Goal: Task Accomplishment & Management: Use online tool/utility

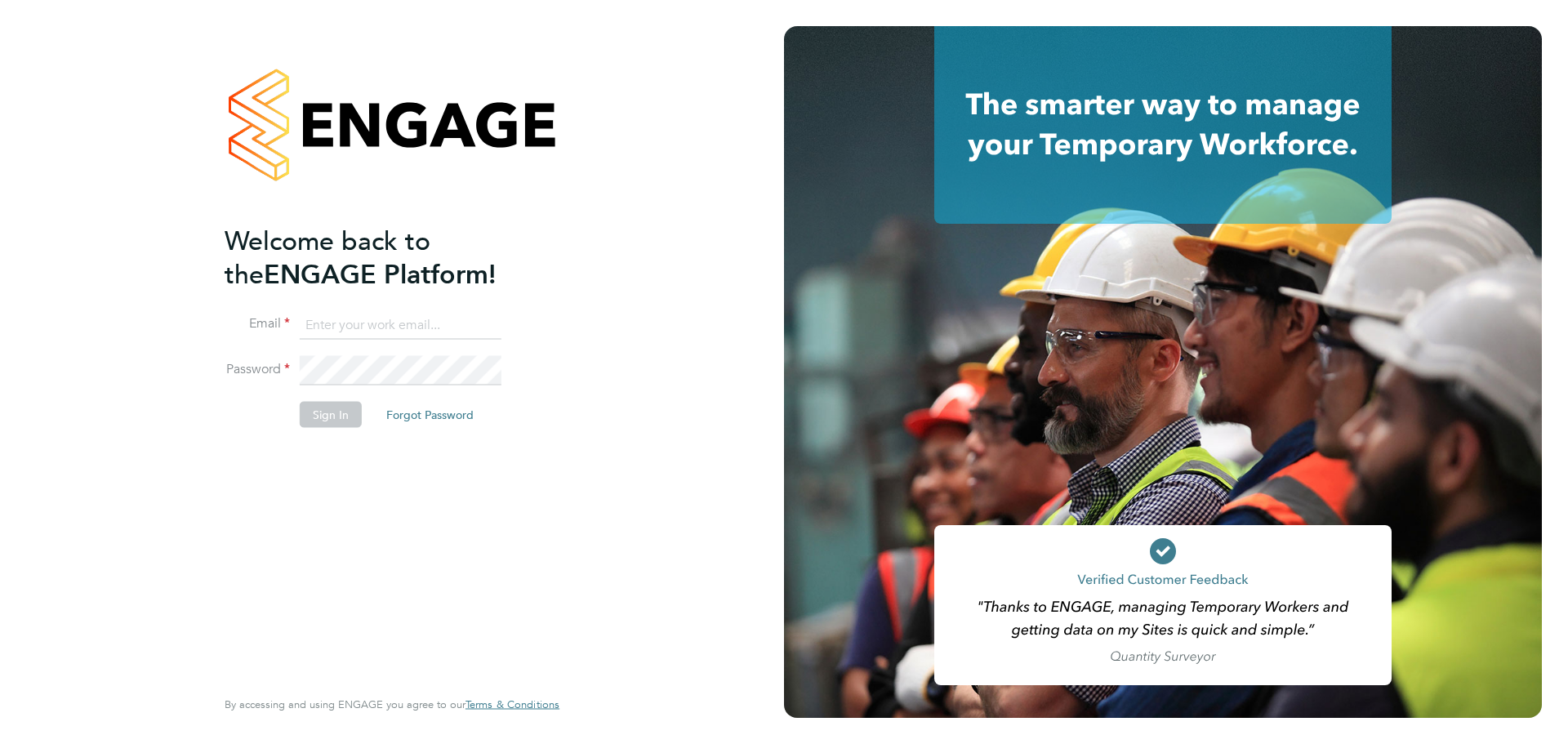
click at [425, 321] on input at bounding box center [400, 325] width 202 height 29
paste input "[EMAIL_ADDRESS][DOMAIN_NAME]"
type input "[EMAIL_ADDRESS][DOMAIN_NAME]"
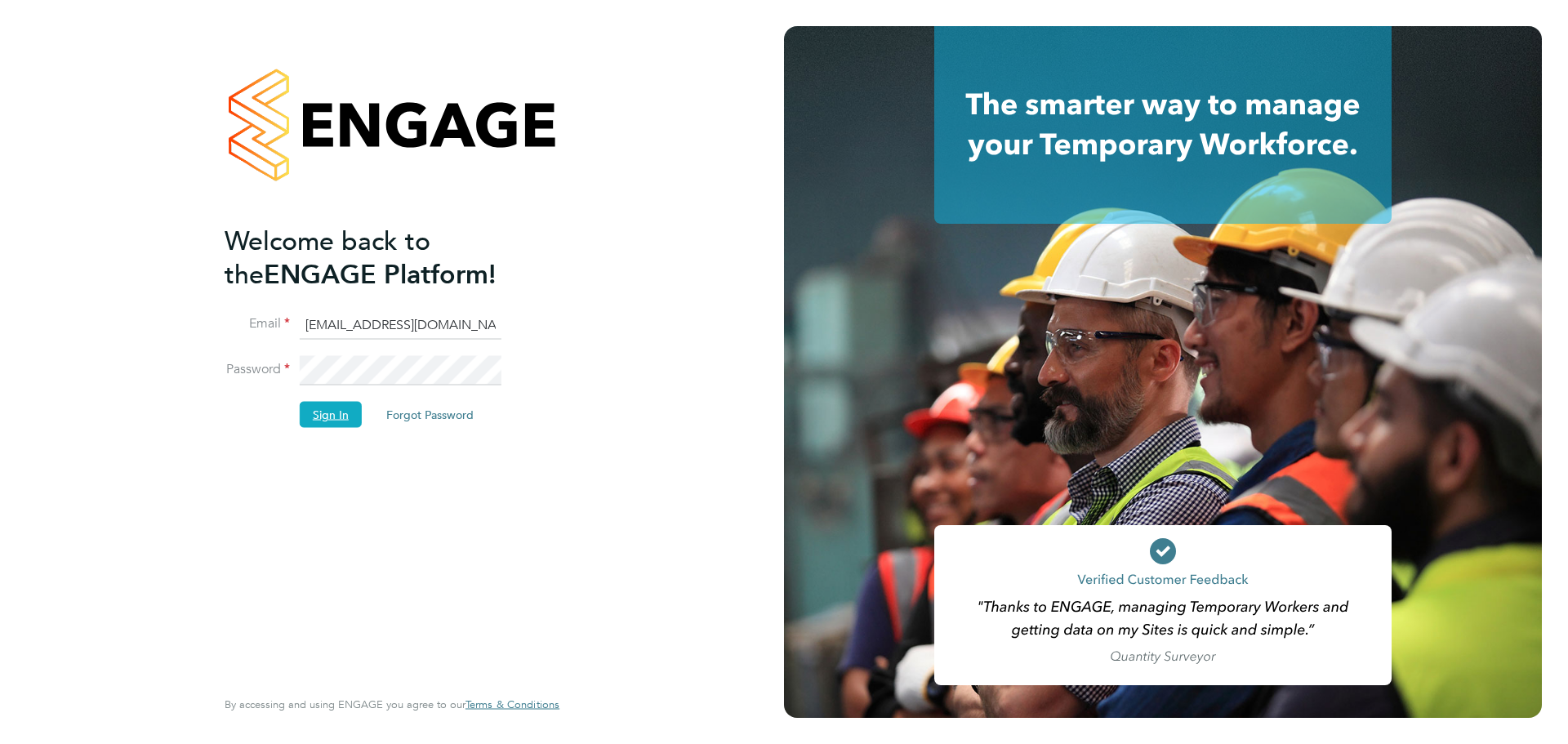
click at [326, 408] on button "Sign In" at bounding box center [330, 414] width 62 height 26
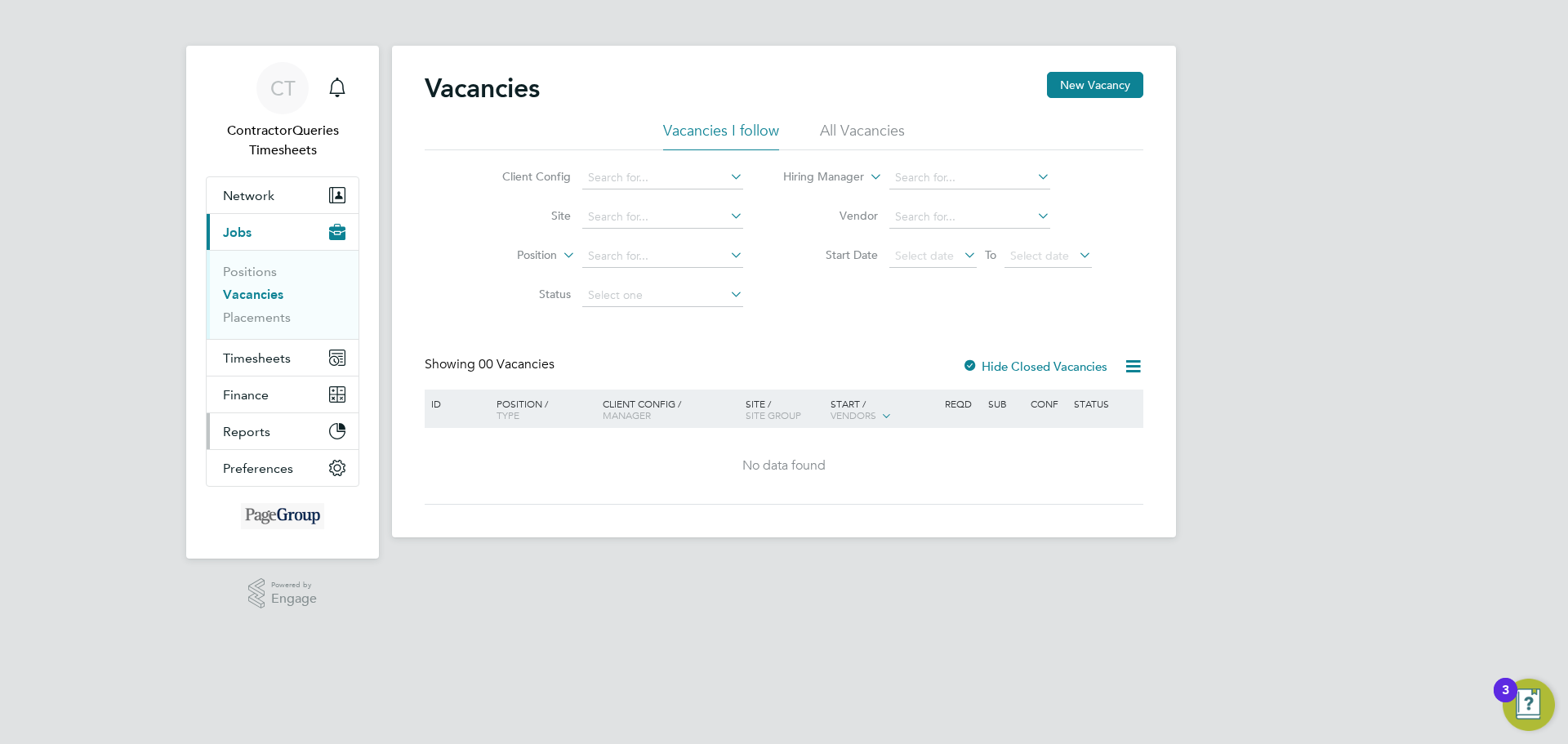
click at [268, 439] on button "Reports" at bounding box center [283, 431] width 152 height 36
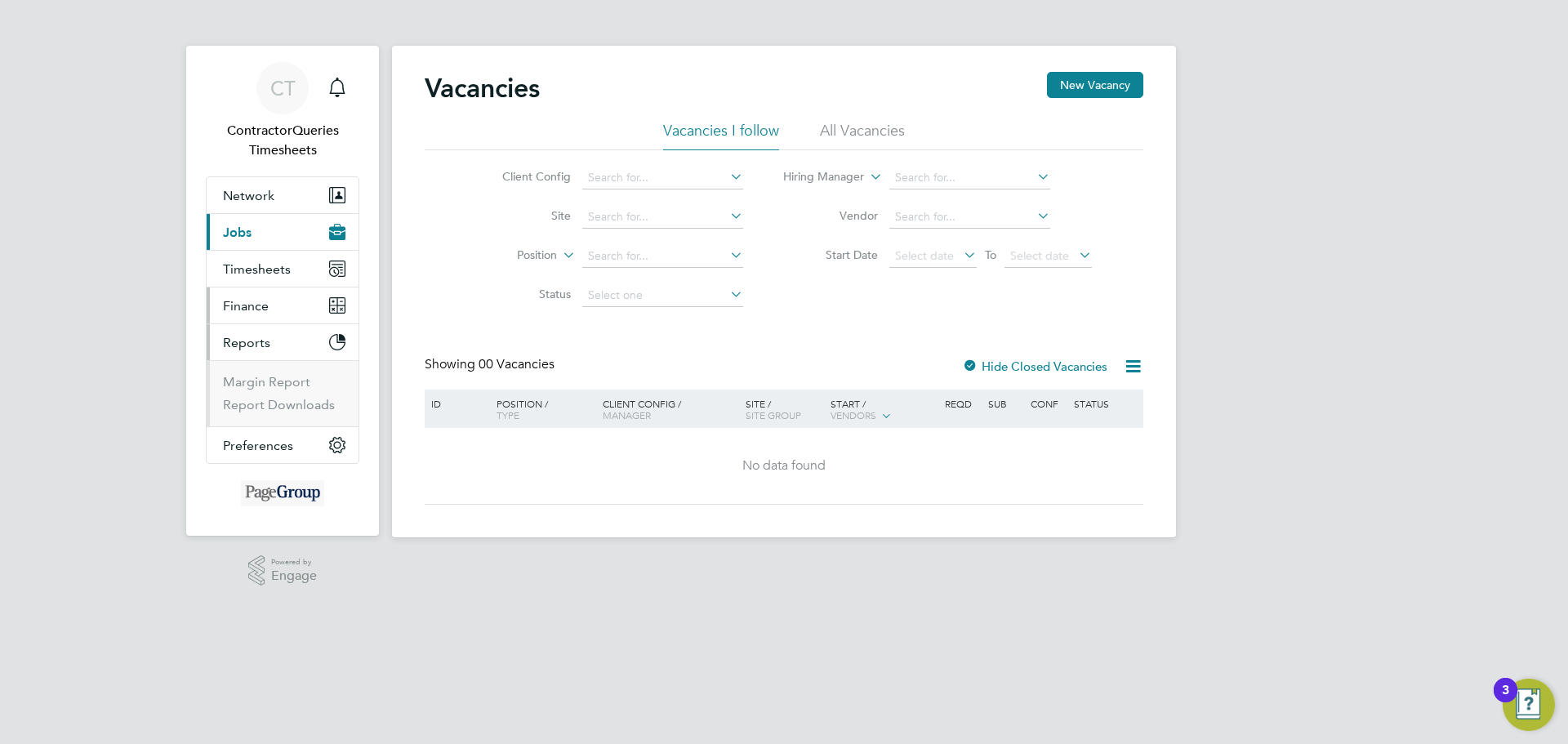
click at [245, 295] on button "Finance" at bounding box center [283, 305] width 152 height 36
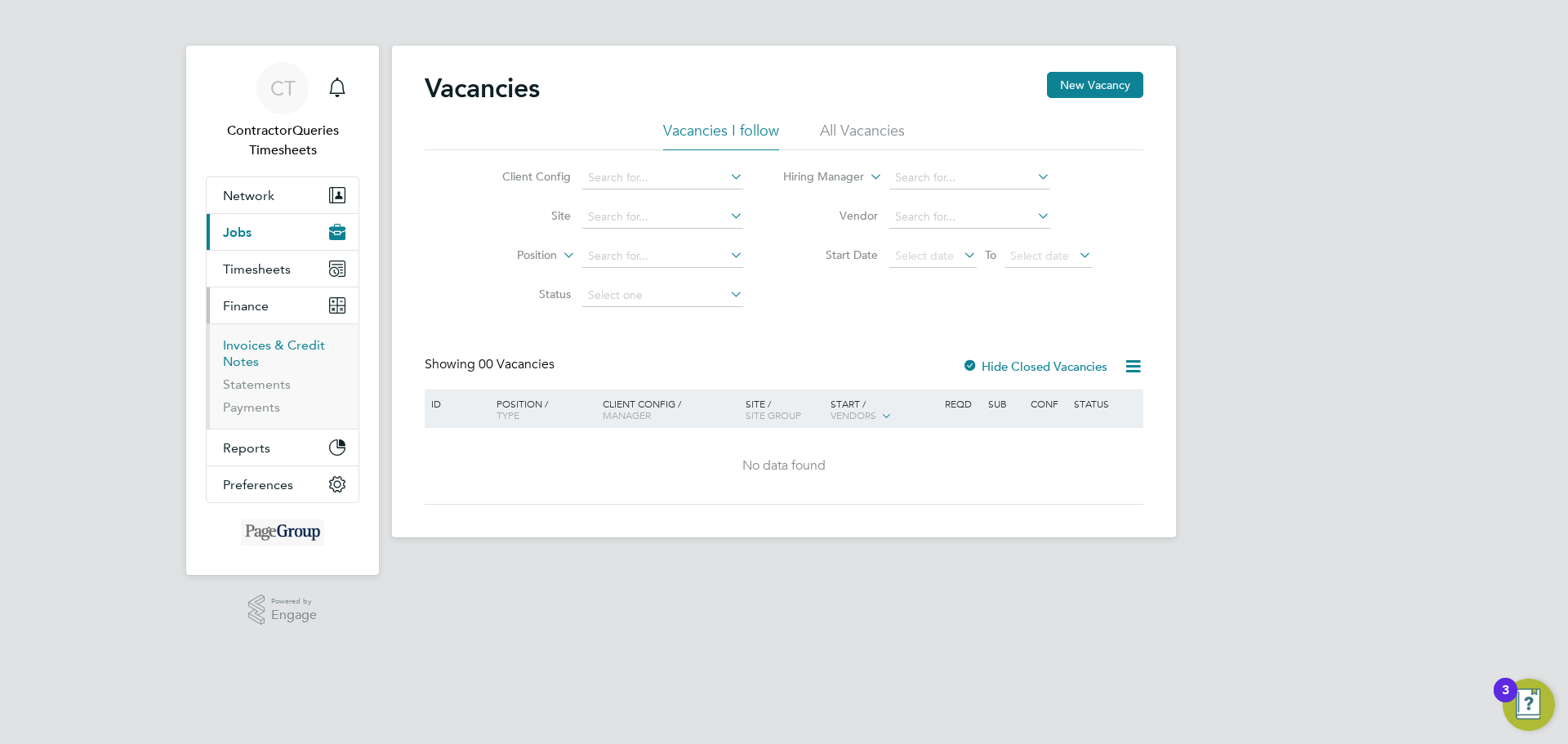
click at [238, 346] on link "Invoices & Credit Notes" at bounding box center [274, 352] width 102 height 32
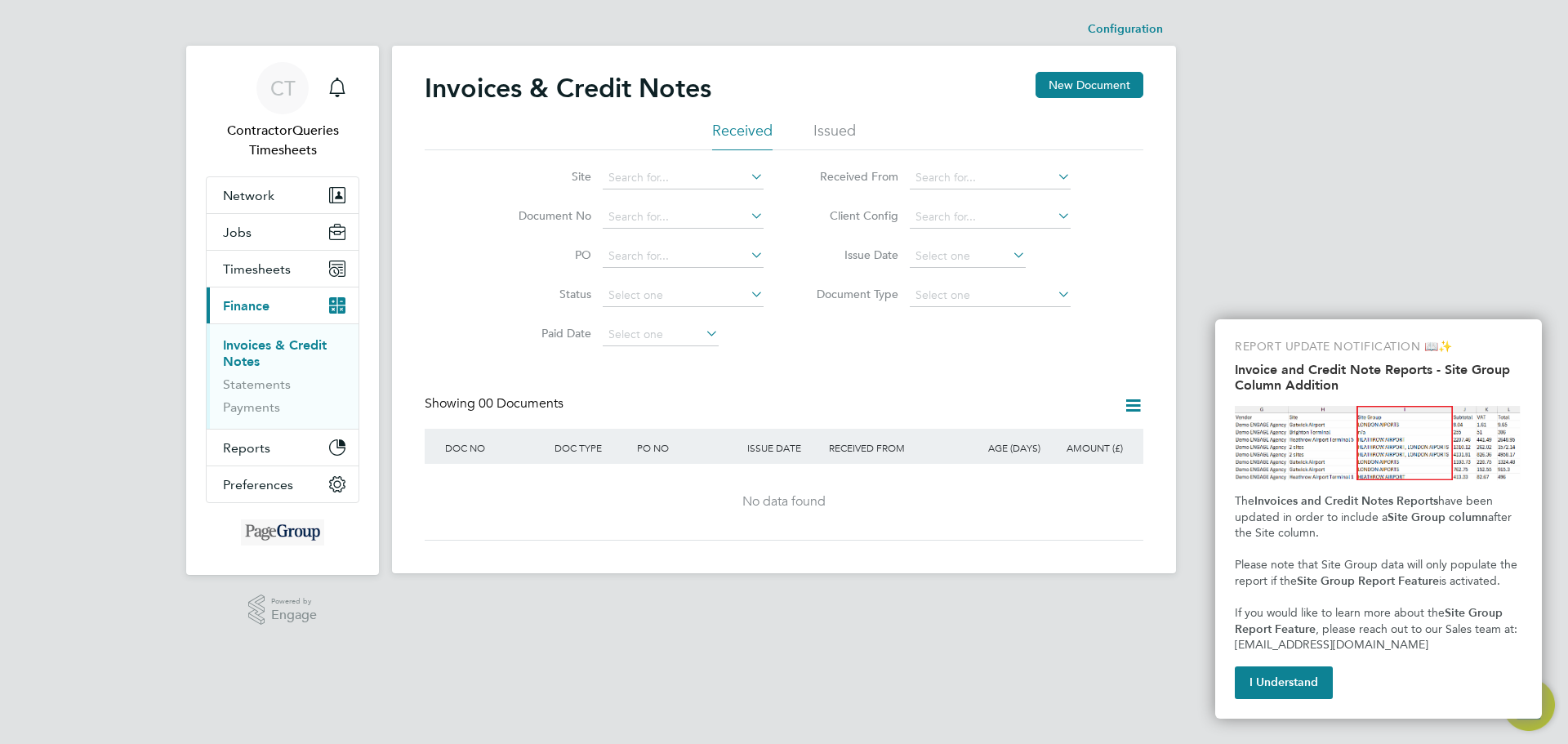
click at [818, 127] on li "Issued" at bounding box center [834, 136] width 43 height 29
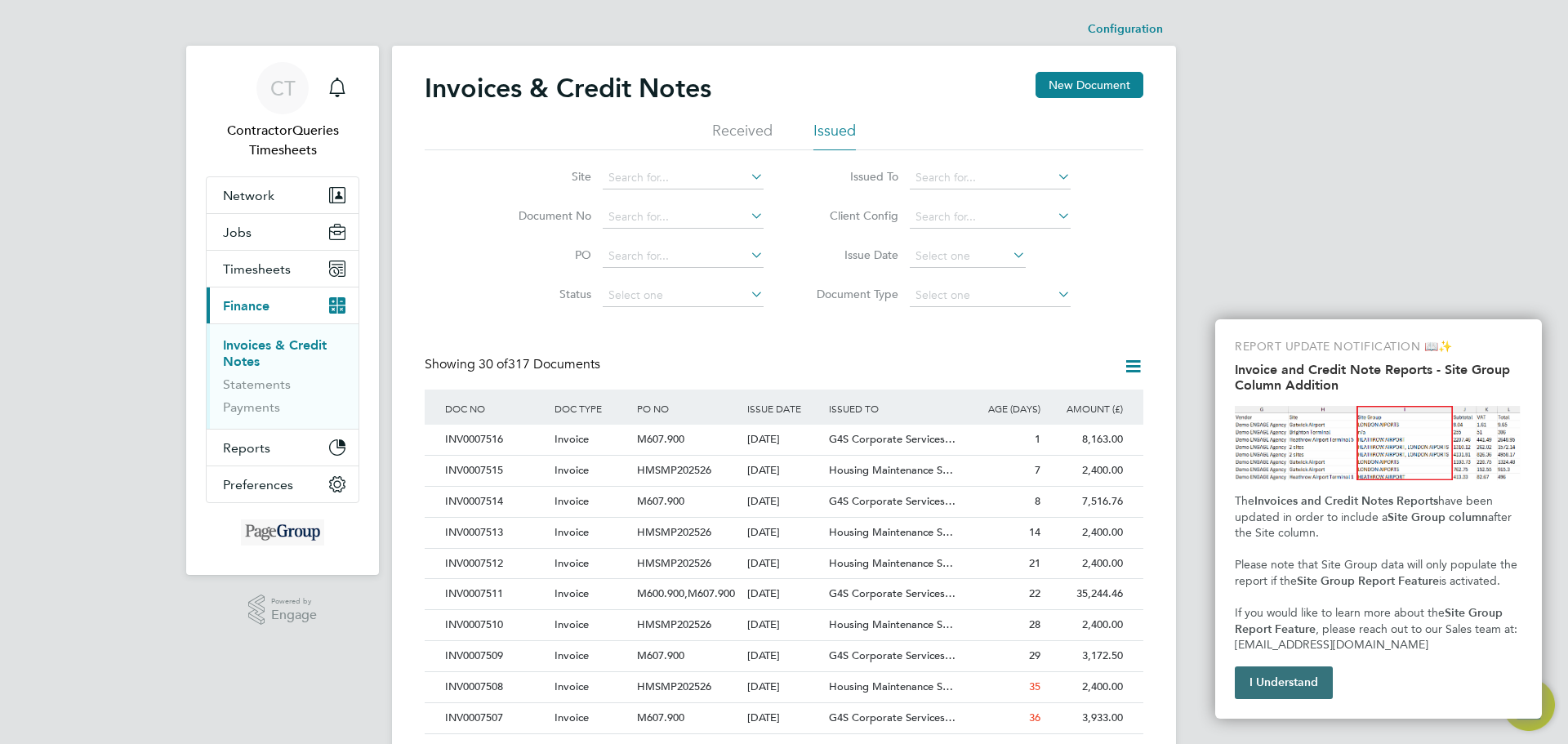
click at [1282, 675] on button "I Understand" at bounding box center [1284, 683] width 98 height 33
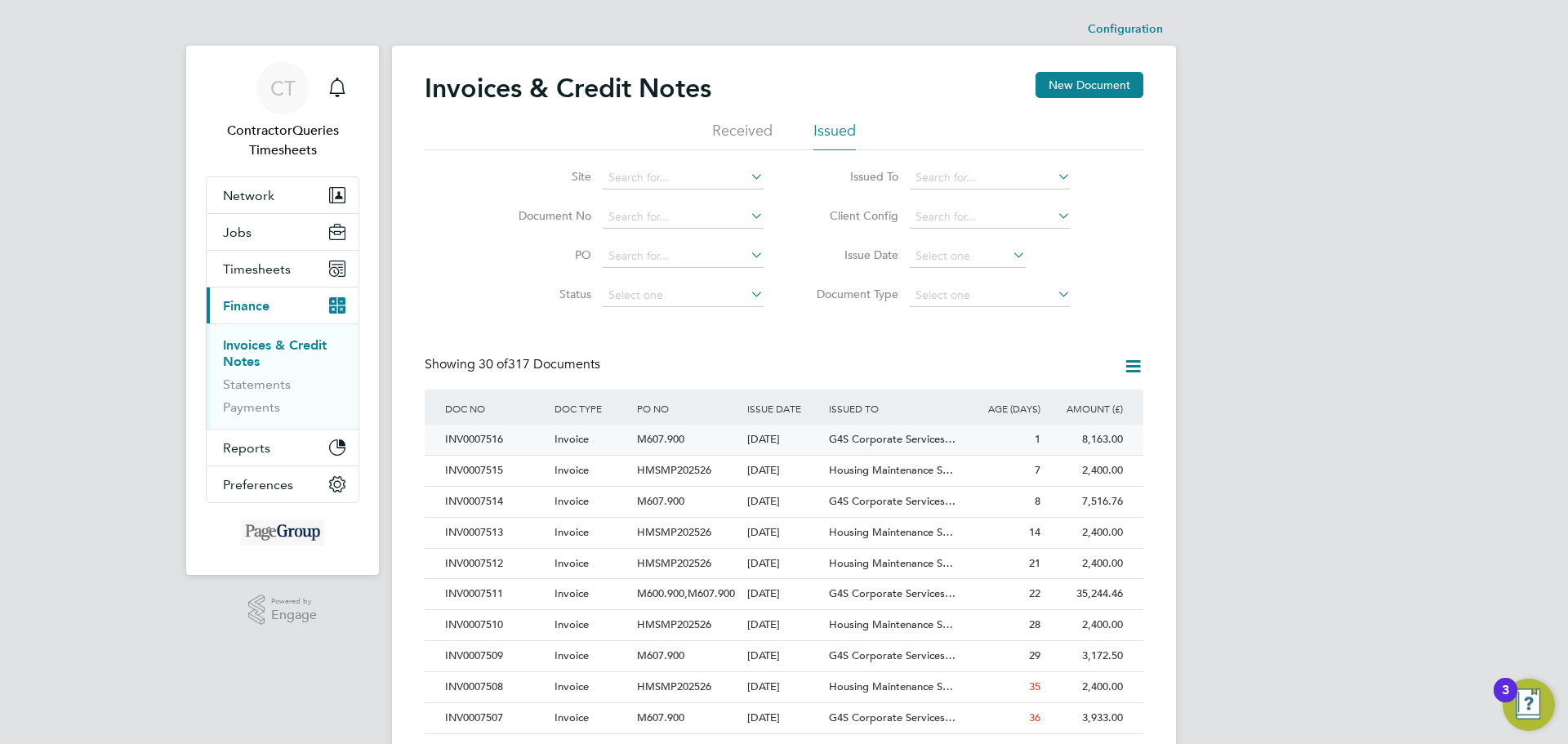
click at [485, 437] on div "INV0007516" at bounding box center [496, 439] width 110 height 30
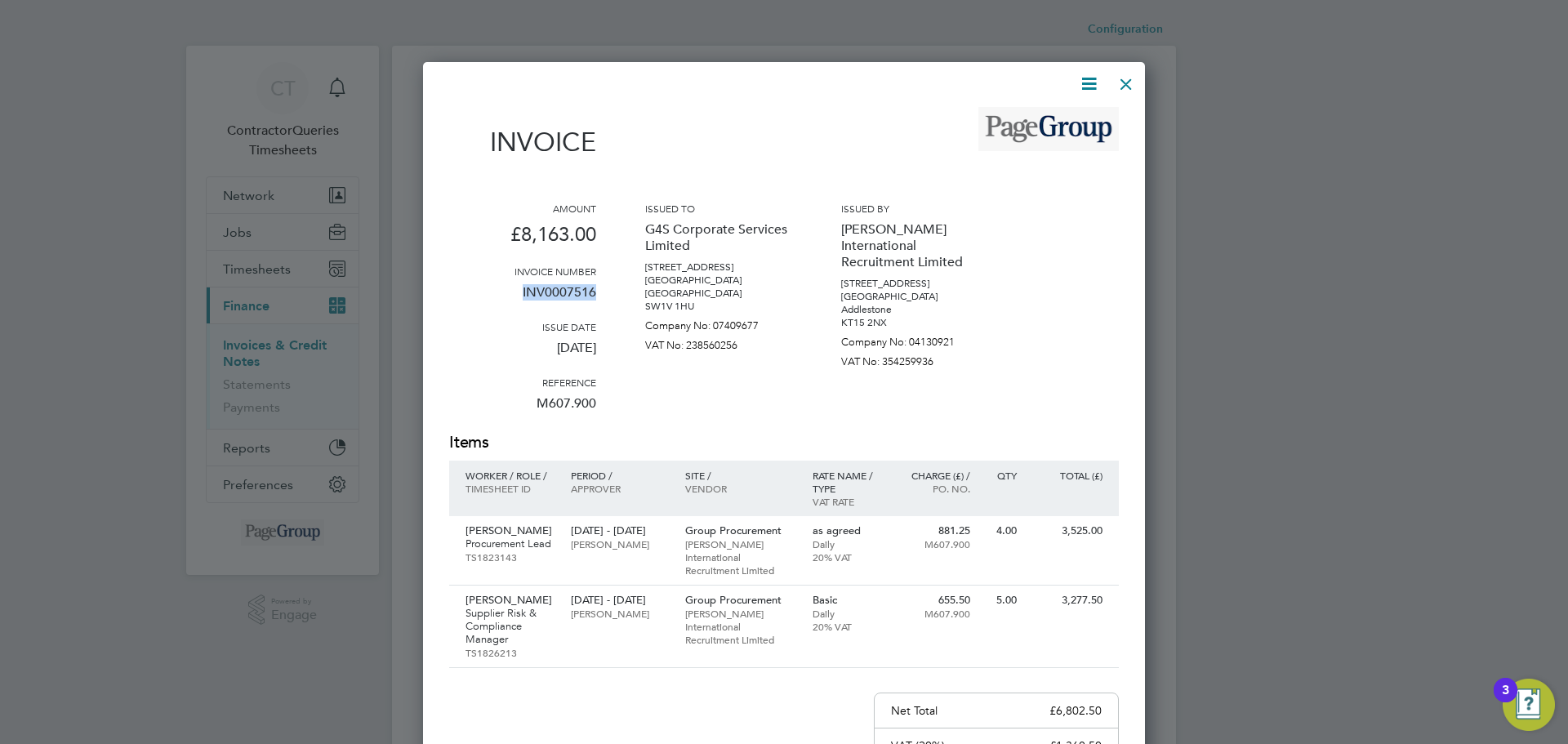
drag, startPoint x: 599, startPoint y: 296, endPoint x: 523, endPoint y: 313, distance: 77.9
click at [523, 313] on div "Amount £8,163.00 Invoice number INV0007516 Issue date 23 Sep 2025 Reference M60…" at bounding box center [784, 316] width 670 height 230
copy p "INV0007516"
drag, startPoint x: 1123, startPoint y: 83, endPoint x: 1119, endPoint y: 43, distance: 40.2
click at [1123, 83] on div at bounding box center [1126, 80] width 29 height 29
